Goal: Navigation & Orientation: Find specific page/section

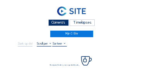
drag, startPoint x: 52, startPoint y: 22, endPoint x: 36, endPoint y: 20, distance: 15.7
click at [51, 22] on div "Camera's" at bounding box center [58, 22] width 20 height 7
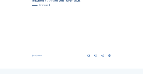
scroll to position [326, 0]
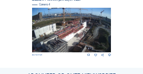
scroll to position [331, 0]
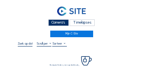
drag, startPoint x: 66, startPoint y: 23, endPoint x: 52, endPoint y: 22, distance: 13.9
click at [66, 23] on div "Camera's" at bounding box center [58, 22] width 20 height 7
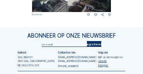
scroll to position [386, 0]
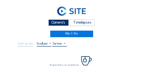
click at [59, 24] on div "Camera's" at bounding box center [58, 22] width 20 height 7
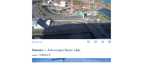
scroll to position [326, 0]
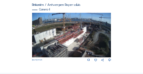
click at [83, 37] on img at bounding box center [71, 35] width 79 height 44
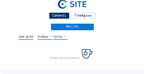
scroll to position [31, 0]
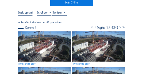
click at [43, 34] on img at bounding box center [44, 46] width 53 height 30
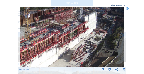
drag, startPoint x: 84, startPoint y: 33, endPoint x: 73, endPoint y: 39, distance: 12.6
click at [73, 39] on img at bounding box center [72, 36] width 105 height 59
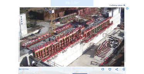
drag, startPoint x: 46, startPoint y: 41, endPoint x: 70, endPoint y: 36, distance: 24.0
click at [70, 36] on img at bounding box center [72, 36] width 105 height 59
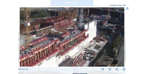
click at [58, 46] on img at bounding box center [72, 36] width 105 height 59
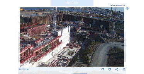
drag, startPoint x: 83, startPoint y: 37, endPoint x: 57, endPoint y: 44, distance: 27.0
click at [57, 44] on img at bounding box center [72, 36] width 105 height 59
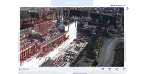
drag, startPoint x: 90, startPoint y: 48, endPoint x: 80, endPoint y: 49, distance: 10.2
click at [94, 44] on img at bounding box center [72, 36] width 105 height 59
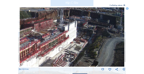
drag, startPoint x: 73, startPoint y: 48, endPoint x: 93, endPoint y: 46, distance: 20.7
click at [93, 46] on img at bounding box center [72, 36] width 105 height 59
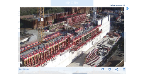
drag, startPoint x: 64, startPoint y: 53, endPoint x: 78, endPoint y: 51, distance: 13.6
click at [88, 42] on img at bounding box center [72, 36] width 105 height 59
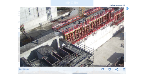
drag, startPoint x: 72, startPoint y: 49, endPoint x: 85, endPoint y: 39, distance: 16.8
click at [86, 39] on img at bounding box center [72, 36] width 105 height 59
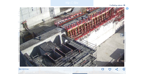
drag, startPoint x: 71, startPoint y: 51, endPoint x: 83, endPoint y: 39, distance: 16.9
click at [83, 36] on img at bounding box center [72, 36] width 105 height 59
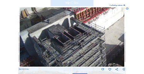
drag, startPoint x: 85, startPoint y: 46, endPoint x: 83, endPoint y: 34, distance: 11.4
click at [83, 35] on img at bounding box center [72, 36] width 105 height 59
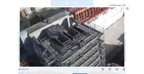
drag, startPoint x: 80, startPoint y: 41, endPoint x: 80, endPoint y: 34, distance: 7.0
click at [80, 34] on img at bounding box center [72, 36] width 105 height 59
click at [82, 34] on img at bounding box center [72, 36] width 105 height 59
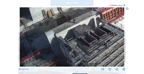
drag, startPoint x: 63, startPoint y: 51, endPoint x: 87, endPoint y: 44, distance: 24.9
click at [87, 44] on img at bounding box center [72, 36] width 105 height 59
drag, startPoint x: 85, startPoint y: 48, endPoint x: 89, endPoint y: 47, distance: 4.3
click at [89, 47] on img at bounding box center [72, 36] width 105 height 59
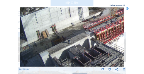
drag, startPoint x: 86, startPoint y: 44, endPoint x: 93, endPoint y: 55, distance: 13.2
click at [82, 62] on img at bounding box center [72, 36] width 105 height 59
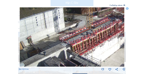
drag, startPoint x: 95, startPoint y: 55, endPoint x: 70, endPoint y: 66, distance: 27.0
click at [71, 66] on img at bounding box center [72, 36] width 105 height 59
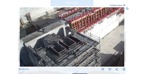
drag, startPoint x: 68, startPoint y: 62, endPoint x: 68, endPoint y: 39, distance: 22.4
click at [68, 40] on img at bounding box center [72, 36] width 105 height 59
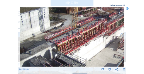
drag, startPoint x: 79, startPoint y: 37, endPoint x: 67, endPoint y: 60, distance: 25.6
click at [65, 61] on img at bounding box center [72, 36] width 105 height 59
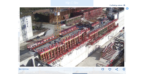
drag, startPoint x: 79, startPoint y: 47, endPoint x: 67, endPoint y: 51, distance: 12.6
click at [67, 51] on img at bounding box center [72, 36] width 105 height 59
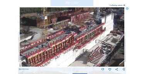
drag, startPoint x: 87, startPoint y: 45, endPoint x: 65, endPoint y: 52, distance: 23.5
click at [65, 52] on img at bounding box center [72, 36] width 105 height 59
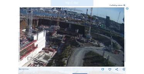
drag, startPoint x: 62, startPoint y: 47, endPoint x: 46, endPoint y: 49, distance: 16.8
click at [46, 49] on img at bounding box center [72, 36] width 105 height 59
drag, startPoint x: 20, startPoint y: 18, endPoint x: 58, endPoint y: 21, distance: 38.0
click at [59, 20] on div "Scroll om door de tijd te reizen | Druk op de 'Alt'-knop + scroll om te Zoomen …" at bounding box center [72, 37] width 144 height 74
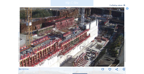
drag, startPoint x: 42, startPoint y: 29, endPoint x: 95, endPoint y: 19, distance: 53.3
click at [95, 19] on img at bounding box center [72, 36] width 105 height 59
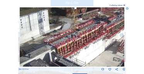
drag, startPoint x: 62, startPoint y: 26, endPoint x: 103, endPoint y: 13, distance: 42.8
click at [103, 13] on img at bounding box center [72, 36] width 105 height 59
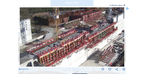
drag, startPoint x: 99, startPoint y: 14, endPoint x: 80, endPoint y: 24, distance: 20.4
click at [80, 24] on img at bounding box center [72, 36] width 105 height 59
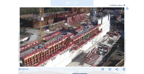
drag, startPoint x: 93, startPoint y: 22, endPoint x: 98, endPoint y: 23, distance: 5.5
click at [85, 23] on img at bounding box center [72, 36] width 105 height 59
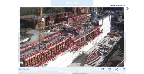
drag, startPoint x: 94, startPoint y: 24, endPoint x: 81, endPoint y: 25, distance: 13.2
click at [81, 25] on img at bounding box center [72, 36] width 105 height 59
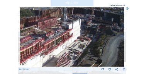
drag, startPoint x: 97, startPoint y: 24, endPoint x: 100, endPoint y: 27, distance: 4.7
click at [85, 27] on img at bounding box center [72, 36] width 105 height 59
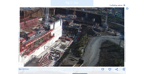
drag, startPoint x: 100, startPoint y: 27, endPoint x: 79, endPoint y: 27, distance: 21.6
click at [76, 27] on img at bounding box center [72, 36] width 105 height 59
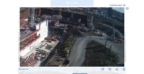
drag, startPoint x: 98, startPoint y: 27, endPoint x: 84, endPoint y: 27, distance: 13.9
click at [81, 27] on img at bounding box center [72, 36] width 105 height 59
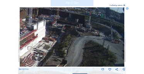
drag, startPoint x: 107, startPoint y: 29, endPoint x: 76, endPoint y: 29, distance: 30.1
click at [76, 29] on img at bounding box center [72, 36] width 105 height 59
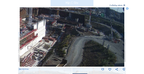
drag, startPoint x: 83, startPoint y: 29, endPoint x: 84, endPoint y: 20, distance: 9.7
click at [84, 20] on img at bounding box center [72, 36] width 105 height 59
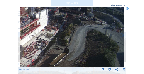
drag, startPoint x: 74, startPoint y: 27, endPoint x: 91, endPoint y: 20, distance: 18.5
click at [91, 20] on img at bounding box center [72, 36] width 105 height 59
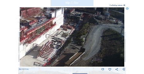
drag, startPoint x: 91, startPoint y: 22, endPoint x: 90, endPoint y: 26, distance: 4.4
click at [90, 27] on img at bounding box center [72, 36] width 105 height 59
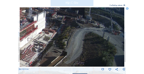
drag, startPoint x: 88, startPoint y: 25, endPoint x: 25, endPoint y: 26, distance: 63.4
click at [25, 26] on img at bounding box center [72, 36] width 105 height 59
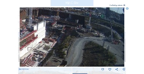
drag, startPoint x: 65, startPoint y: 27, endPoint x: 59, endPoint y: 34, distance: 9.3
click at [59, 35] on img at bounding box center [72, 36] width 105 height 59
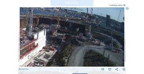
drag, startPoint x: 65, startPoint y: 24, endPoint x: 63, endPoint y: 30, distance: 5.9
click at [65, 31] on img at bounding box center [72, 36] width 105 height 59
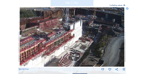
drag, startPoint x: 35, startPoint y: 20, endPoint x: 68, endPoint y: 12, distance: 33.6
click at [70, 11] on img at bounding box center [72, 36] width 105 height 59
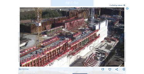
click at [68, 23] on img at bounding box center [72, 36] width 105 height 59
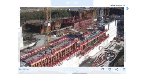
drag, startPoint x: 47, startPoint y: 20, endPoint x: 48, endPoint y: 14, distance: 7.0
click at [56, 19] on img at bounding box center [72, 36] width 105 height 59
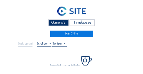
click at [59, 25] on div "Camera's" at bounding box center [58, 22] width 20 height 7
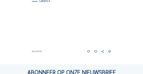
scroll to position [334, 0]
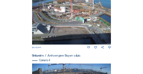
scroll to position [265, 0]
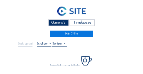
click at [61, 22] on div "Camera's" at bounding box center [58, 22] width 20 height 7
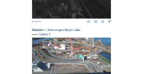
scroll to position [265, 0]
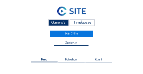
click at [67, 22] on div "Camera's" at bounding box center [58, 22] width 20 height 7
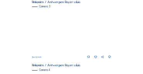
scroll to position [272, 0]
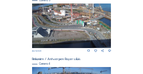
click at [64, 22] on img at bounding box center [71, 25] width 79 height 44
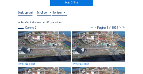
scroll to position [23, 0]
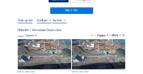
click at [43, 46] on img at bounding box center [44, 54] width 53 height 30
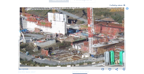
drag, startPoint x: 61, startPoint y: 24, endPoint x: 63, endPoint y: 35, distance: 10.9
click at [63, 35] on img at bounding box center [72, 36] width 105 height 59
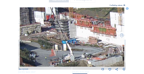
click at [78, 24] on img at bounding box center [72, 36] width 105 height 59
click at [128, 8] on icon at bounding box center [127, 8] width 3 height 3
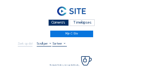
click at [59, 22] on div "Camera's" at bounding box center [58, 22] width 20 height 7
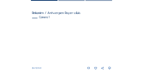
scroll to position [62, 0]
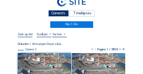
scroll to position [8, 0]
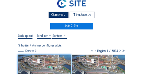
click at [56, 14] on div "Camera's" at bounding box center [58, 15] width 20 height 7
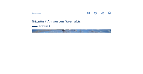
scroll to position [319, 0]
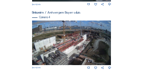
click at [78, 46] on img at bounding box center [71, 42] width 79 height 44
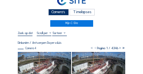
scroll to position [23, 0]
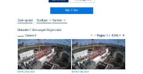
click at [49, 44] on img at bounding box center [44, 54] width 53 height 30
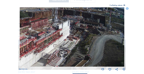
drag, startPoint x: 90, startPoint y: 36, endPoint x: 68, endPoint y: 40, distance: 23.2
click at [68, 40] on img at bounding box center [72, 36] width 105 height 59
click at [127, 9] on icon at bounding box center [127, 8] width 3 height 3
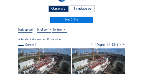
scroll to position [0, 0]
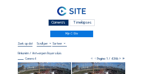
click at [61, 24] on div "Camera's" at bounding box center [58, 22] width 20 height 7
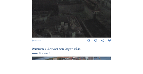
scroll to position [265, 0]
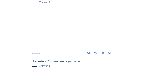
scroll to position [270, 0]
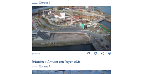
click at [56, 16] on img at bounding box center [71, 28] width 79 height 44
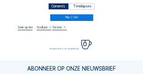
scroll to position [23, 0]
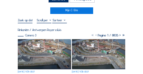
click at [42, 43] on img at bounding box center [44, 54] width 53 height 30
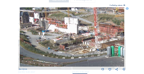
click at [63, 34] on img at bounding box center [72, 36] width 105 height 59
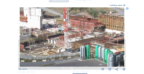
drag, startPoint x: 58, startPoint y: 36, endPoint x: 12, endPoint y: 30, distance: 45.6
click at [12, 30] on div "Scroll om door de tijd te reizen | Druk op de 'Alt'-knop + scroll om te Zoomen …" at bounding box center [72, 37] width 144 height 74
drag, startPoint x: 20, startPoint y: 33, endPoint x: 42, endPoint y: 34, distance: 22.0
click at [42, 34] on img at bounding box center [72, 36] width 105 height 59
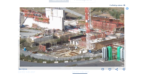
click at [42, 34] on img at bounding box center [72, 36] width 105 height 59
drag, startPoint x: 33, startPoint y: 33, endPoint x: 59, endPoint y: 34, distance: 25.9
click at [59, 34] on img at bounding box center [72, 36] width 105 height 59
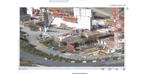
click at [54, 32] on img at bounding box center [72, 36] width 105 height 59
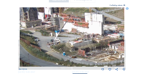
drag, startPoint x: 43, startPoint y: 31, endPoint x: 52, endPoint y: 36, distance: 10.4
click at [52, 36] on img at bounding box center [72, 36] width 105 height 59
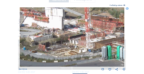
drag, startPoint x: 70, startPoint y: 41, endPoint x: 32, endPoint y: 36, distance: 37.8
click at [32, 36] on img at bounding box center [72, 36] width 105 height 59
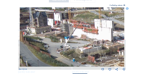
drag, startPoint x: 27, startPoint y: 29, endPoint x: 76, endPoint y: 41, distance: 50.8
click at [76, 41] on img at bounding box center [72, 36] width 105 height 59
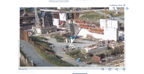
drag, startPoint x: 53, startPoint y: 39, endPoint x: 87, endPoint y: 39, distance: 34.0
click at [87, 39] on img at bounding box center [72, 36] width 105 height 59
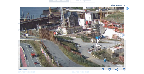
click at [127, 8] on icon at bounding box center [127, 8] width 3 height 3
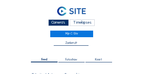
scroll to position [62, 0]
click at [54, 23] on div "Camera's" at bounding box center [58, 22] width 20 height 7
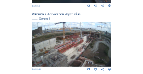
scroll to position [319, 0]
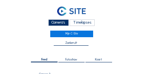
drag, startPoint x: 58, startPoint y: 23, endPoint x: 49, endPoint y: 23, distance: 8.9
click at [58, 23] on div "Camera's" at bounding box center [58, 22] width 20 height 7
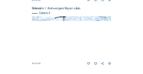
scroll to position [326, 0]
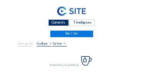
click at [60, 21] on div "Camera's" at bounding box center [58, 22] width 20 height 7
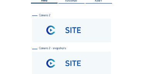
scroll to position [62, 0]
